Goal: Task Accomplishment & Management: Complete application form

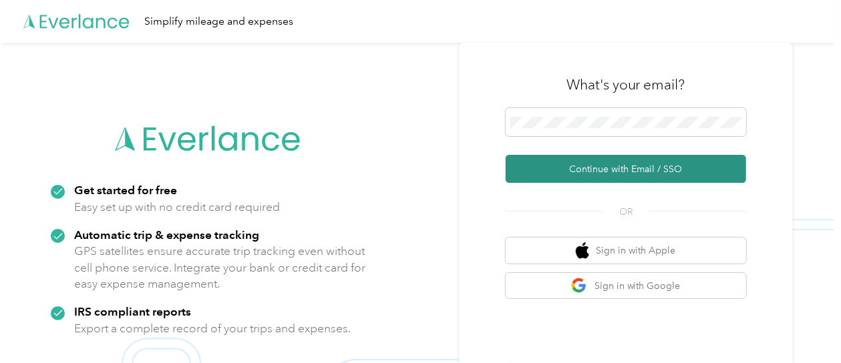
click at [598, 166] on button "Continue with Email / SSO" at bounding box center [626, 169] width 240 height 28
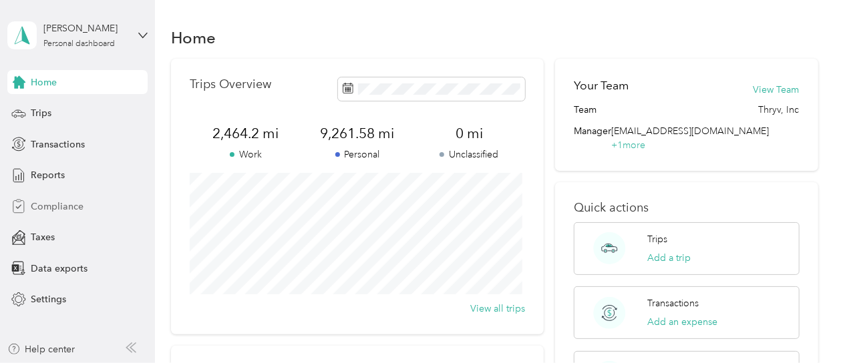
click at [58, 208] on span "Compliance" at bounding box center [57, 207] width 53 height 14
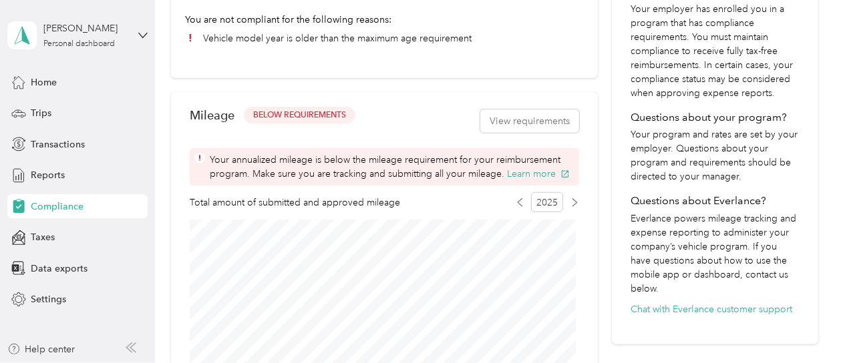
scroll to position [331, 0]
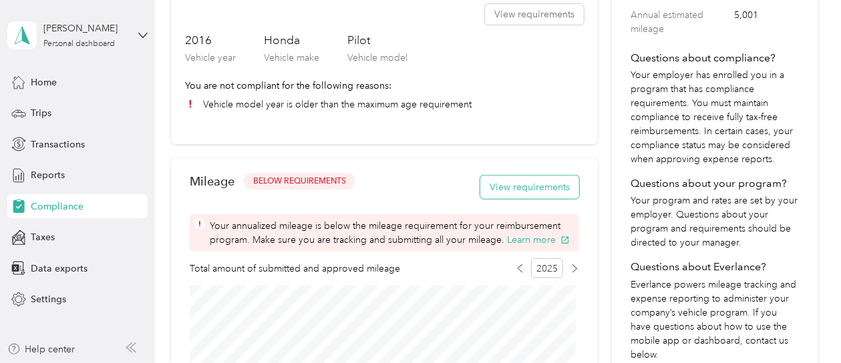
click at [509, 188] on button "View requirements" at bounding box center [529, 187] width 99 height 23
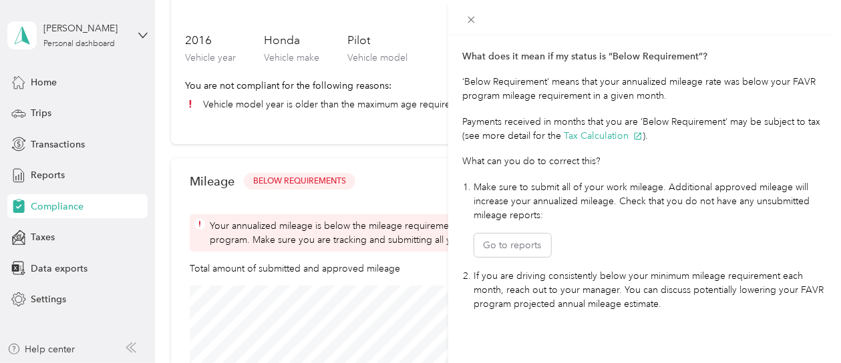
scroll to position [403, 0]
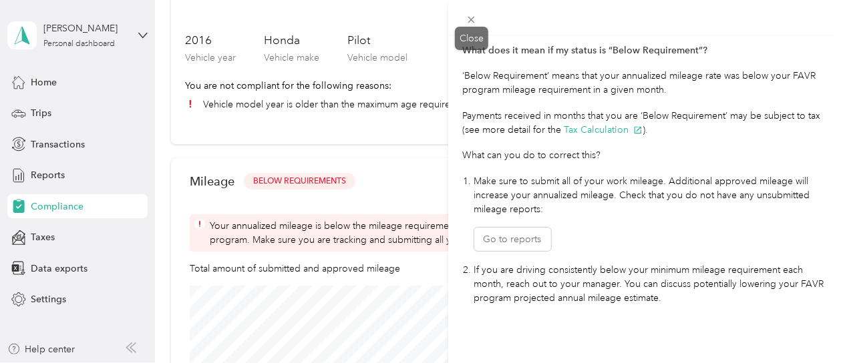
click at [472, 25] on span at bounding box center [471, 19] width 19 height 19
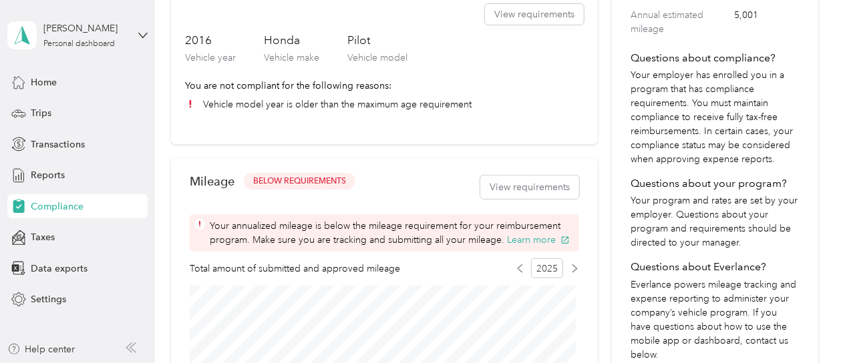
click at [56, 161] on div "Home Trips Transactions Reports Compliance Taxes Data exports Settings" at bounding box center [77, 191] width 140 height 242
click at [37, 177] on span "Reports" at bounding box center [48, 175] width 34 height 14
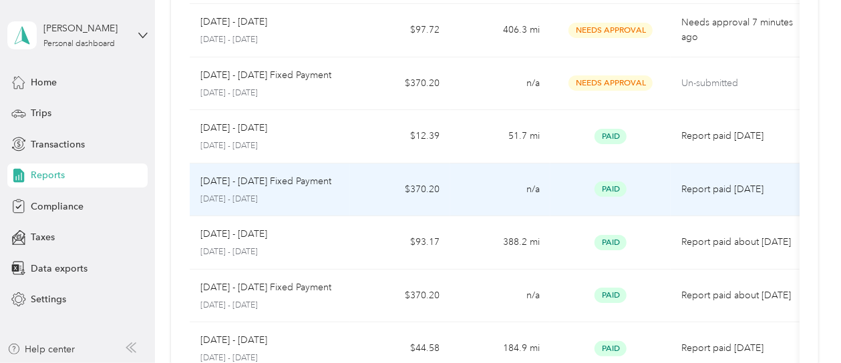
scroll to position [43, 0]
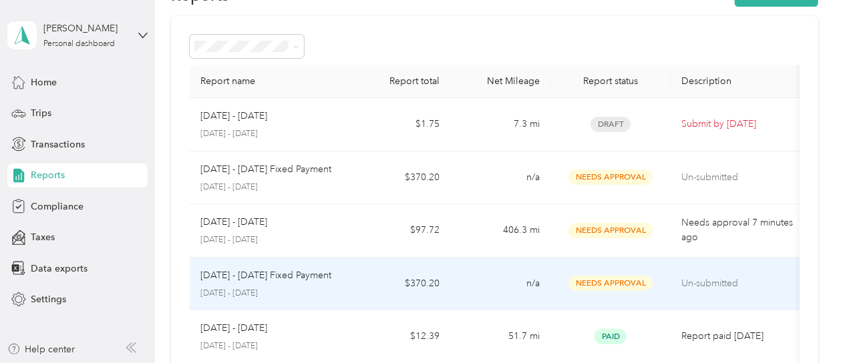
click at [590, 279] on span "Needs Approval" at bounding box center [610, 283] width 84 height 15
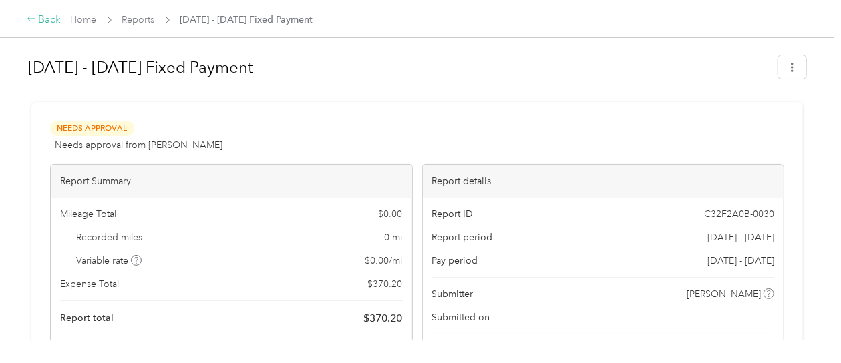
click at [34, 21] on icon at bounding box center [31, 18] width 9 height 9
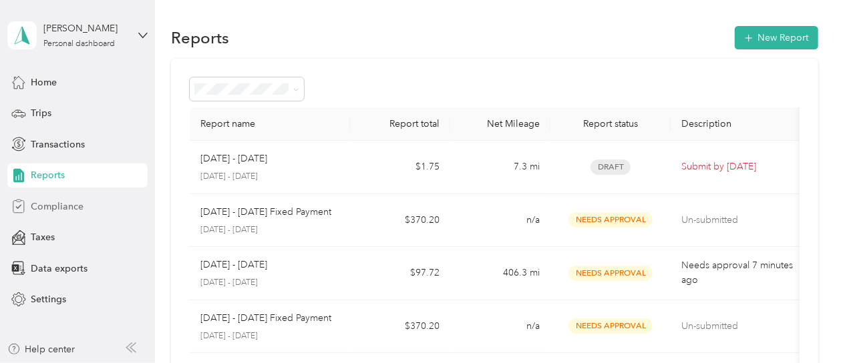
click at [44, 207] on span "Compliance" at bounding box center [57, 207] width 53 height 14
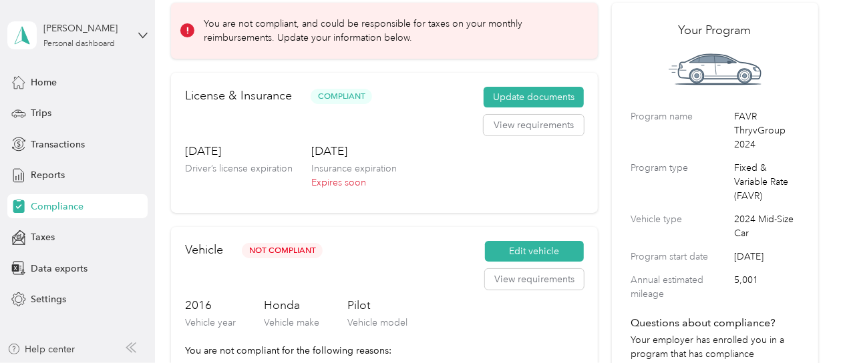
scroll to position [134, 0]
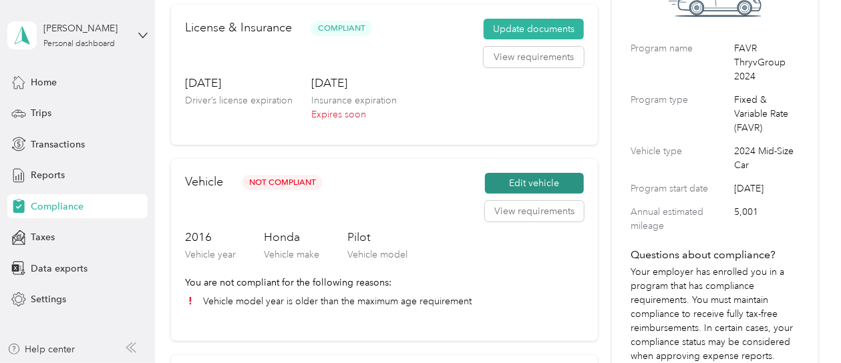
click at [528, 182] on button "Edit vehicle" at bounding box center [534, 183] width 99 height 21
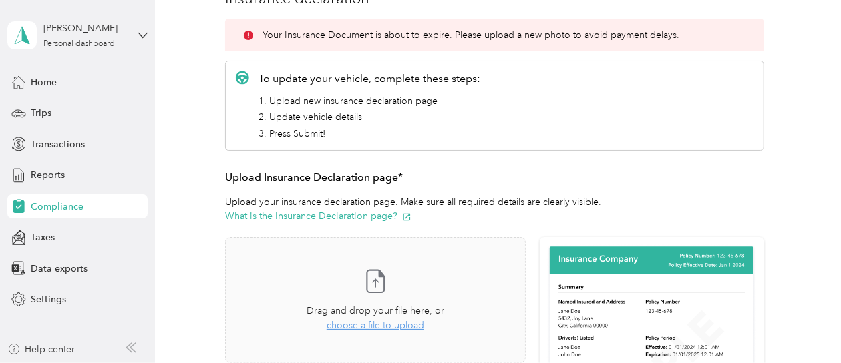
scroll to position [267, 0]
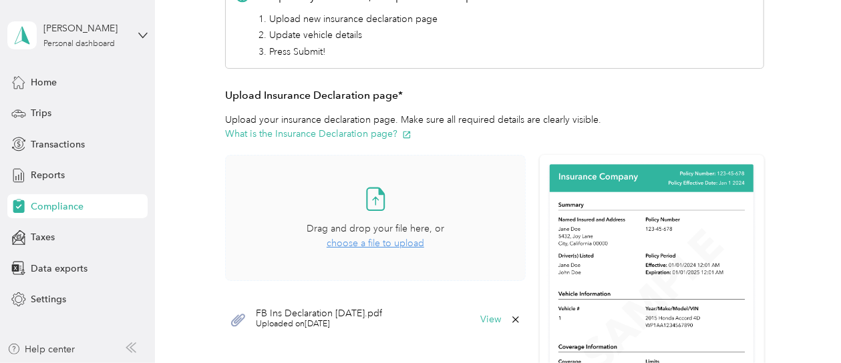
click at [358, 242] on span "choose a file to upload" at bounding box center [375, 243] width 97 height 11
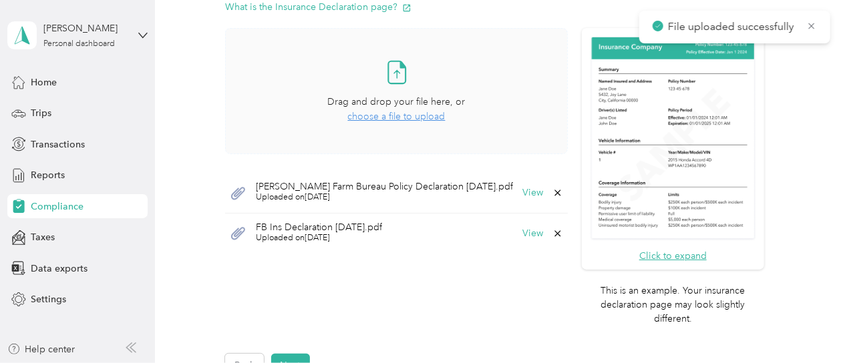
scroll to position [467, 0]
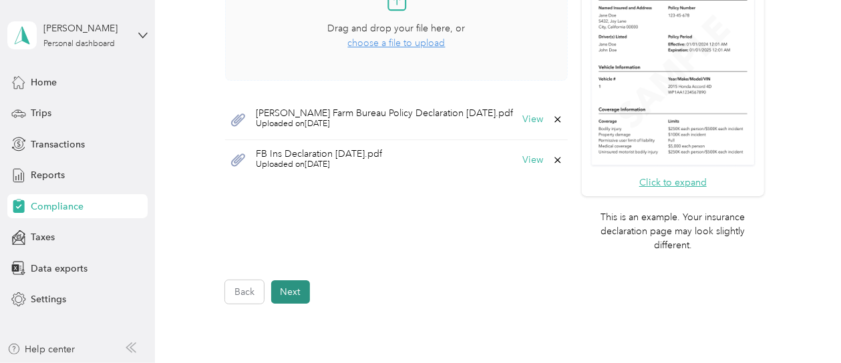
click at [288, 299] on button "Next" at bounding box center [290, 291] width 39 height 23
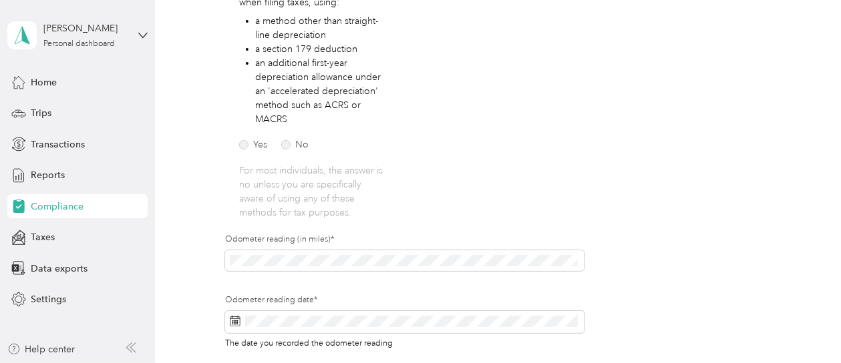
scroll to position [417, 0]
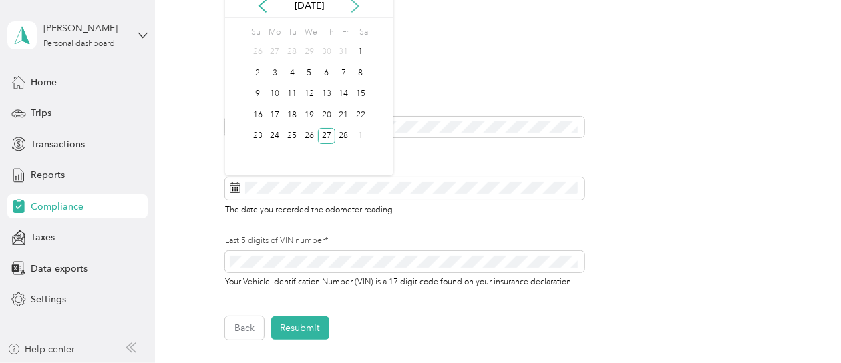
click at [357, 9] on icon at bounding box center [355, 5] width 13 height 13
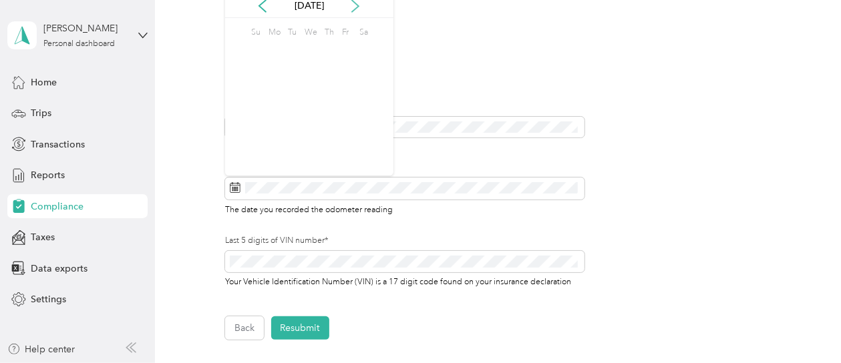
click at [357, 9] on icon at bounding box center [355, 5] width 13 height 13
click at [297, 52] on div "2" at bounding box center [291, 52] width 17 height 17
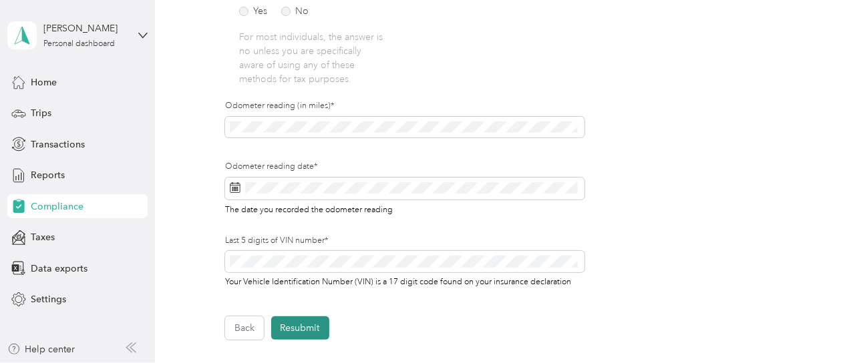
click at [292, 328] on button "Resubmit" at bounding box center [300, 328] width 58 height 23
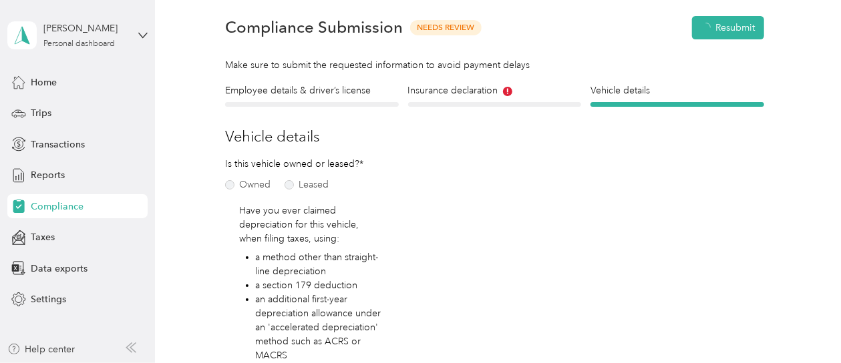
scroll to position [16, 0]
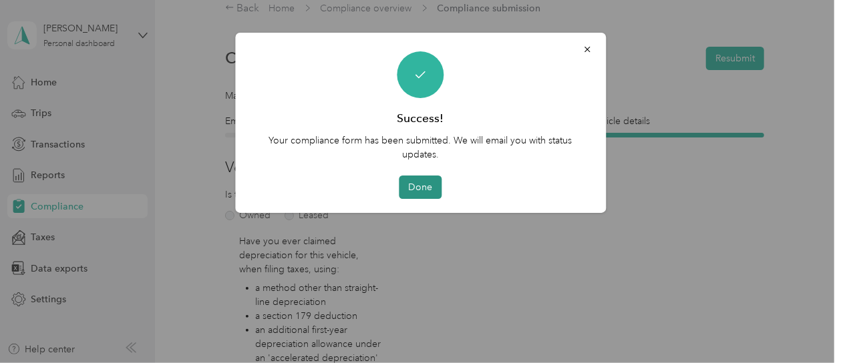
click at [425, 187] on button "Done" at bounding box center [420, 187] width 43 height 23
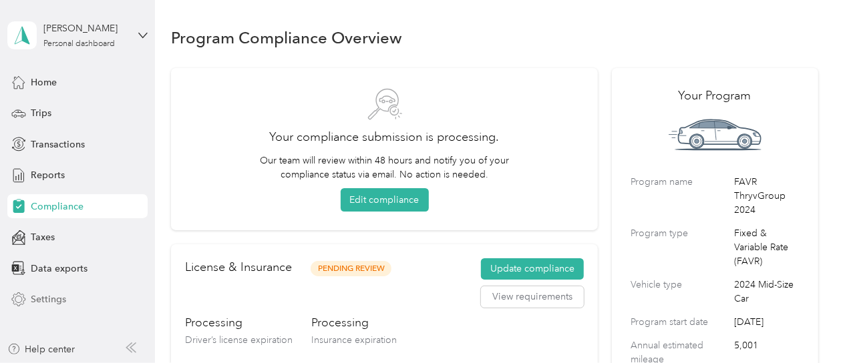
click at [43, 301] on span "Settings" at bounding box center [48, 299] width 35 height 14
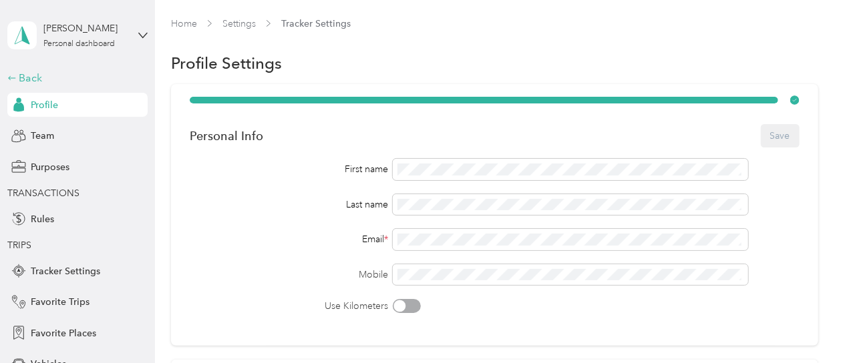
click at [25, 77] on div "Back" at bounding box center [74, 78] width 134 height 16
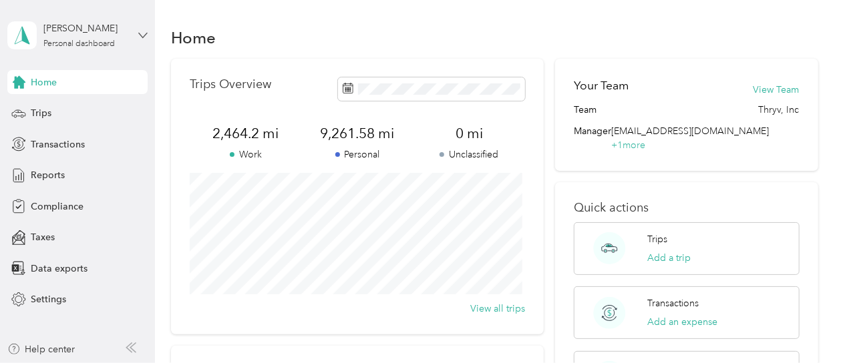
click at [138, 35] on icon at bounding box center [142, 35] width 9 height 9
click at [55, 109] on div "Log out" at bounding box center [44, 109] width 51 height 14
